Goal: Task Accomplishment & Management: Use online tool/utility

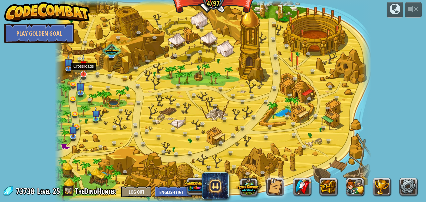
click at [84, 73] on img at bounding box center [83, 65] width 9 height 20
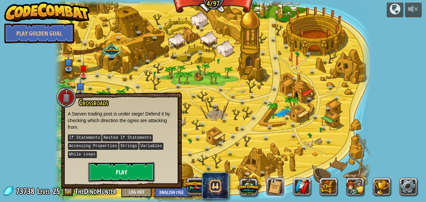
click at [119, 168] on button "Play" at bounding box center [121, 172] width 67 height 20
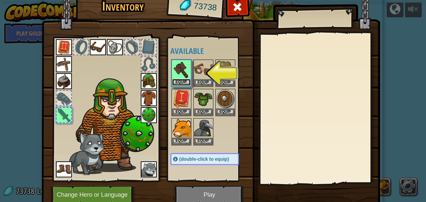
click at [180, 81] on button "Equip" at bounding box center [181, 82] width 19 height 7
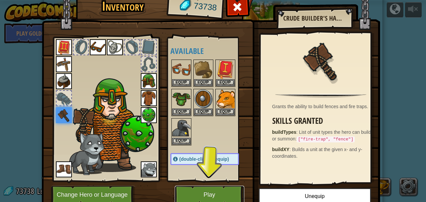
click at [201, 192] on button "Play" at bounding box center [210, 195] width 70 height 18
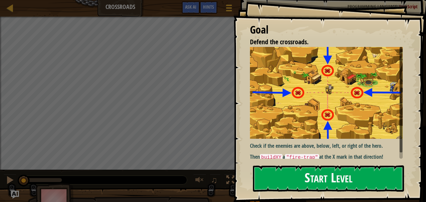
click at [321, 175] on button "Start Level" at bounding box center [328, 178] width 151 height 26
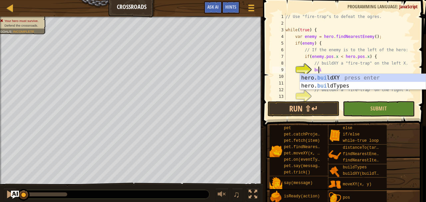
scroll to position [3, 2]
click at [341, 77] on div "hero. [PERSON_NAME] ldXY press enter hero. [PERSON_NAME] ldTypes press enter" at bounding box center [363, 90] width 126 height 32
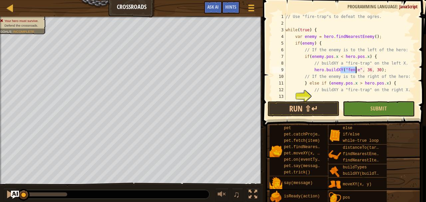
click at [346, 62] on div "// Use "fire-trap"s to defeat the ogres. while ( true ) { var enemy = hero . fi…" at bounding box center [348, 63] width 128 height 100
click at [363, 65] on div "// Use "fire-trap"s to defeat the ogres. while ( true ) { var enemy = hero . fi…" at bounding box center [348, 63] width 128 height 100
click at [351, 62] on div "// Use "fire-trap"s to defeat the ogres. while ( true ) { var enemy = hero . fi…" at bounding box center [348, 56] width 128 height 87
click at [344, 63] on div "// Use "fire-trap"s to defeat the ogres. while ( true ) { var enemy = hero . fi…" at bounding box center [348, 63] width 128 height 100
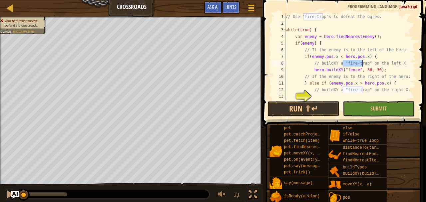
click at [363, 62] on div "// Use "fire-trap"s to defeat the ogres. while ( true ) { var enemy = hero . fi…" at bounding box center [348, 63] width 128 height 100
click at [348, 69] on div "// Use "fire-trap"s to defeat the ogres. while ( true ) { var enemy = hero . fi…" at bounding box center [348, 63] width 128 height 100
paste textarea "ire-trap"
click at [372, 70] on div "// Use "fire-trap"s to defeat the ogres. while ( true ) { var enemy = hero . fi…" at bounding box center [348, 63] width 128 height 100
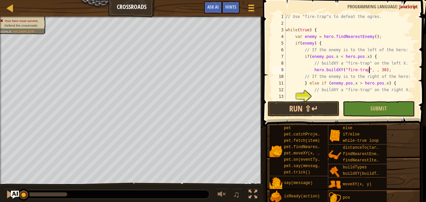
scroll to position [3, 7]
click at [381, 70] on div "// Use "fire-trap"s to defeat the ogres. while ( true ) { var enemy = hero . fi…" at bounding box center [348, 63] width 128 height 100
type textarea "hero.buildXY("fire-trap", 25, 34);"
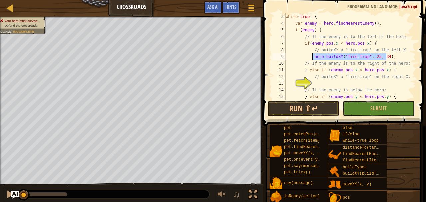
drag, startPoint x: 391, startPoint y: 57, endPoint x: 313, endPoint y: 57, distance: 78.2
click at [313, 57] on div "while ( true ) { var enemy = hero . findNearestEnemy ( ) ; if ( enemy ) { // If…" at bounding box center [348, 63] width 128 height 100
click at [338, 82] on div "while ( true ) { var enemy = hero . findNearestEnemy ( ) ; if ( enemy ) { // If…" at bounding box center [348, 63] width 128 height 100
paste textarea "hero.buildXY("fire-trap", 25, 34);"
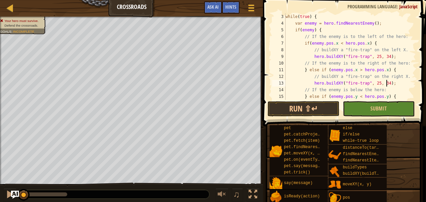
click at [371, 83] on div "while ( true ) { var enemy = hero . findNearestEnemy ( ) ; if ( enemy ) { // If…" at bounding box center [348, 63] width 128 height 100
type textarea "hero.buildXY("fire-trap", 55, 34);"
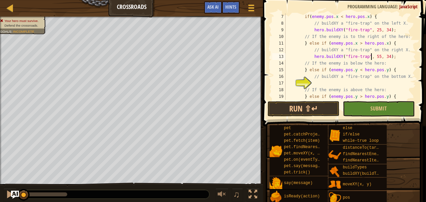
scroll to position [53, 0]
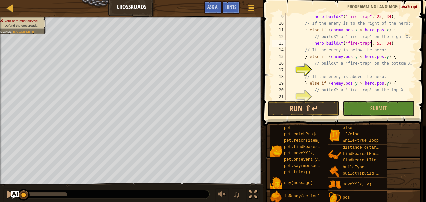
click at [321, 69] on div "hero . buildXY ( "fire-trap" , 25 , 34 ) ; // If the enemy is to the right of t…" at bounding box center [348, 63] width 128 height 100
paste textarea "hero.buildXY("fire-trap", 25, 34);"
type textarea "hero.buildXY("fire-trap", 25, 34);"
click at [329, 95] on div "hero . buildXY ( "fire-trap" , 25 , 34 ) ; // If the enemy is to the right of t…" at bounding box center [348, 63] width 128 height 100
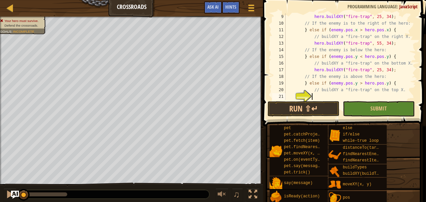
paste textarea "hero.buildXY("fire-trap", 25, 34);"
click at [374, 70] on div "hero . buildXY ( "fire-trap" , 25 , 34 ) ; // If the enemy is to the right of t…" at bounding box center [348, 63] width 128 height 100
click at [382, 69] on div "hero . buildXY ( "fire-trap" , 25 , 34 ) ; // If the enemy is to the right of t…" at bounding box center [348, 63] width 128 height 100
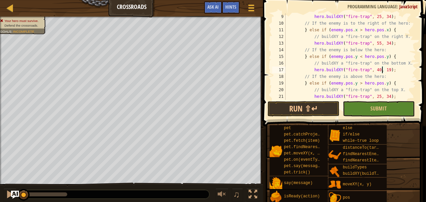
click at [372, 98] on div "hero . buildXY ( "fire-trap" , 25 , 34 ) ; // If the enemy is to the right of t…" at bounding box center [348, 63] width 128 height 100
click at [383, 97] on div "hero . buildXY ( "fire-trap" , 25 , 34 ) ; // If the enemy is to the right of t…" at bounding box center [348, 63] width 128 height 100
click at [382, 97] on div "hero . buildXY ( "fire-trap" , 25 , 34 ) ; // If the enemy is to the right of t…" at bounding box center [348, 63] width 128 height 100
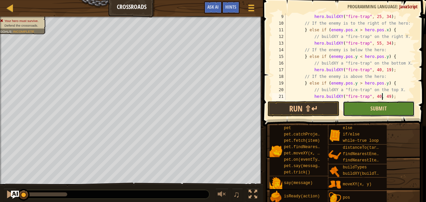
click at [386, 108] on span "Submit" at bounding box center [378, 108] width 16 height 7
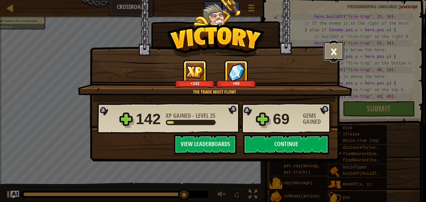
click at [336, 52] on button "×" at bounding box center [334, 51] width 21 height 20
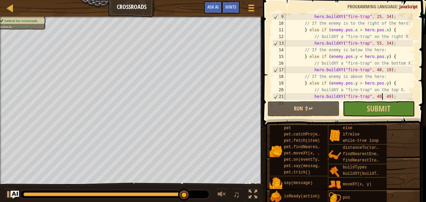
click at [310, 36] on div "hero . buildXY ( "fire-trap" , 25 , 34 ) ; // If the enemy is to the right of t…" at bounding box center [348, 63] width 128 height 100
type textarea "}"
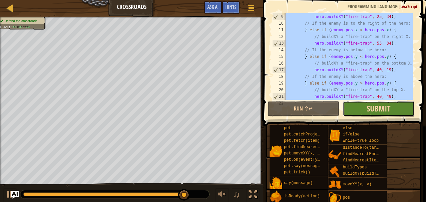
click at [371, 107] on span "Submit" at bounding box center [379, 108] width 24 height 11
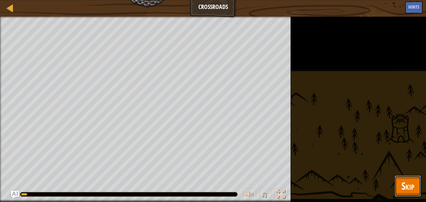
click at [416, 186] on button "Skip" at bounding box center [408, 185] width 26 height 21
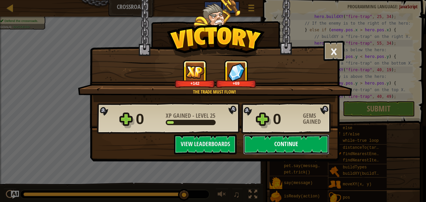
click at [297, 145] on button "Continue" at bounding box center [286, 144] width 86 height 20
